Goal: Transaction & Acquisition: Purchase product/service

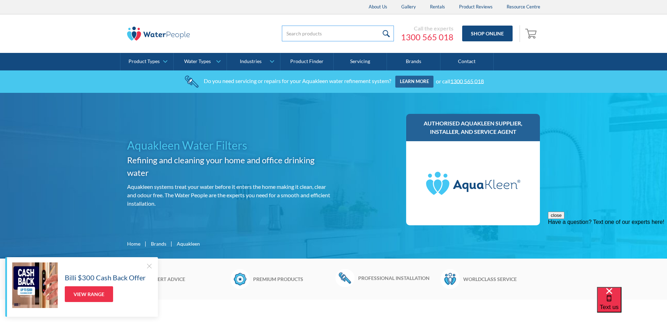
click at [360, 31] on input "search" at bounding box center [338, 34] width 112 height 16
paste input "Galaxy Water Ionizer from the USA"
type input "Galaxy Water Ionizer from the USA"
click at [379, 26] on input "submit" at bounding box center [386, 34] width 15 height 16
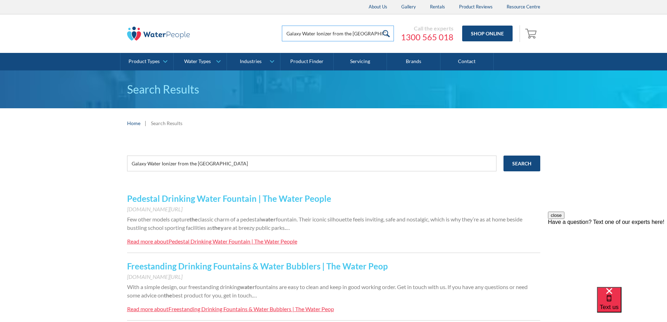
drag, startPoint x: 0, startPoint y: 0, endPoint x: 386, endPoint y: 34, distance: 387.0
click at [386, 34] on form "Galaxy Water Ionizer from the USA" at bounding box center [338, 34] width 112 height 16
click at [358, 36] on input "Galaxy Water Ionizer from the USA" at bounding box center [338, 34] width 112 height 16
drag, startPoint x: 332, startPoint y: 33, endPoint x: 383, endPoint y: 32, distance: 50.7
click at [383, 32] on form "Galaxy Water Ionizer from the USA" at bounding box center [338, 34] width 112 height 16
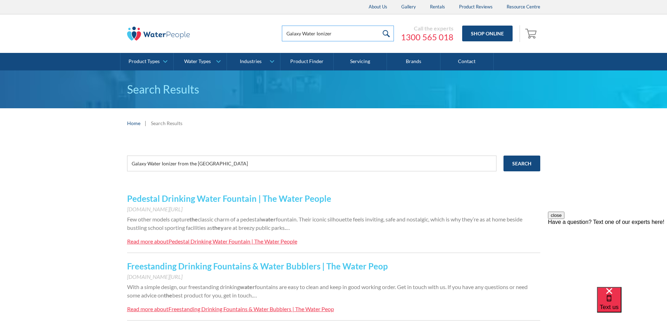
type input "Galaxy Water Ionizer"
click at [379, 26] on input "submit" at bounding box center [386, 34] width 15 height 16
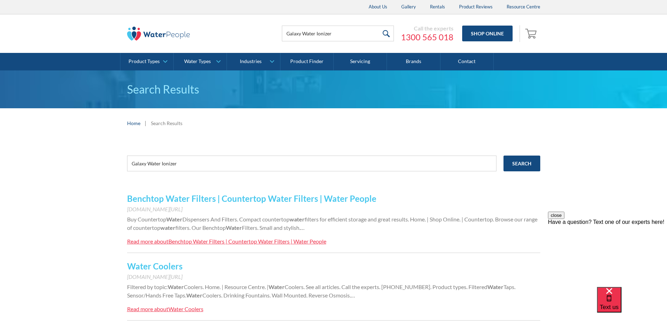
scroll to position [35, 0]
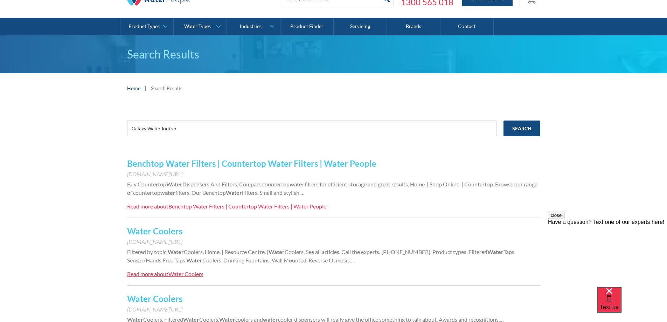
click at [215, 163] on link "Benchtop Water Filters | Countertop Water Filters | Water People" at bounding box center [251, 163] width 249 height 10
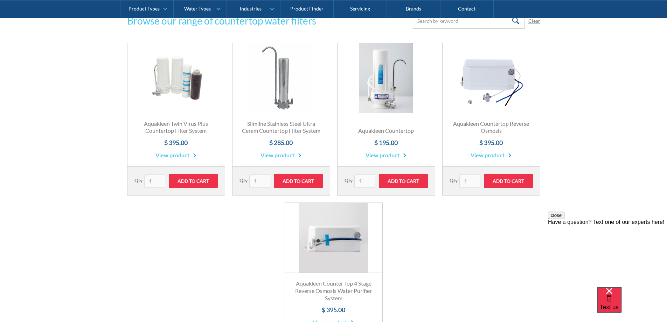
scroll to position [245, 0]
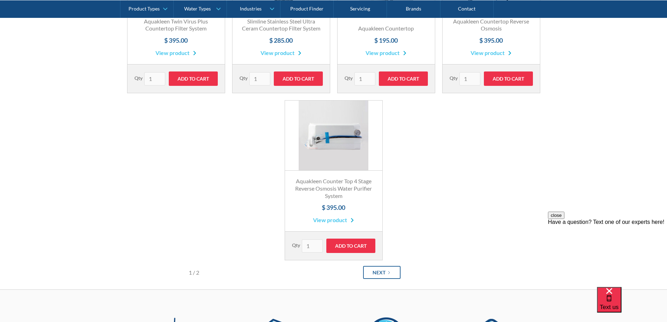
click at [386, 271] on link "Next" at bounding box center [381, 272] width 37 height 13
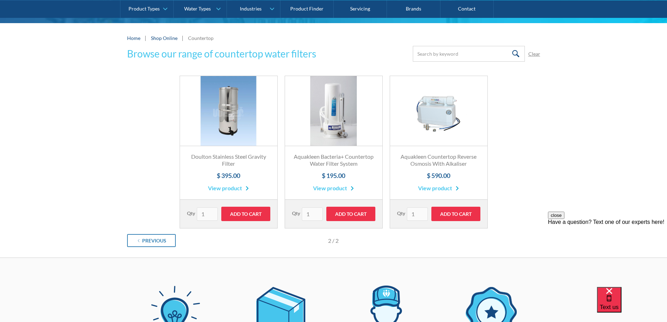
scroll to position [0, 0]
